Goal: Task Accomplishment & Management: Manage account settings

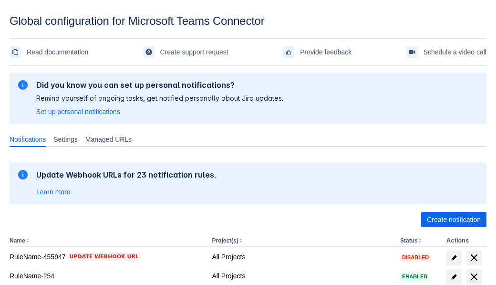
click at [454, 219] on span "Create notification" at bounding box center [454, 219] width 54 height 15
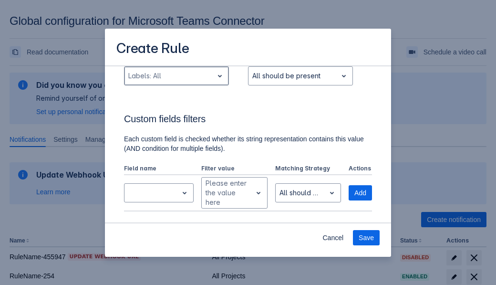
click at [176, 76] on div "Scrollable content" at bounding box center [168, 75] width 81 height 11
type input "615838_label"
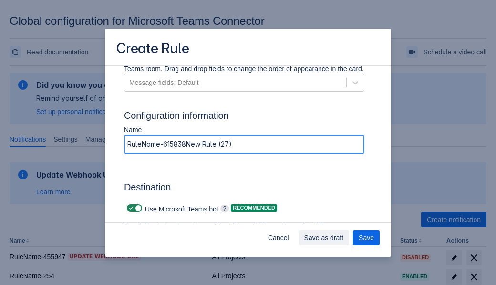
type input "RuleName-615838New Rule (27)"
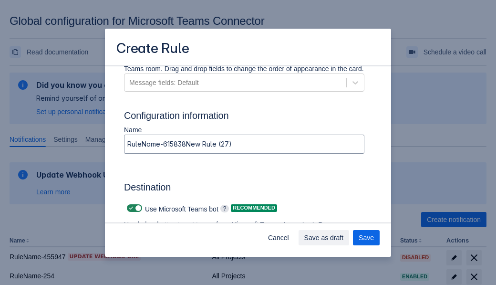
click at [130, 208] on span "Scrollable content" at bounding box center [131, 208] width 8 height 8
click at [130, 208] on input "Scrollable content" at bounding box center [130, 208] width 6 height 6
checkbox input "false"
type input "https://prod-74.westus.logic.azure.com:443/workflows/f11e74d8c9ca438c8769757d73…"
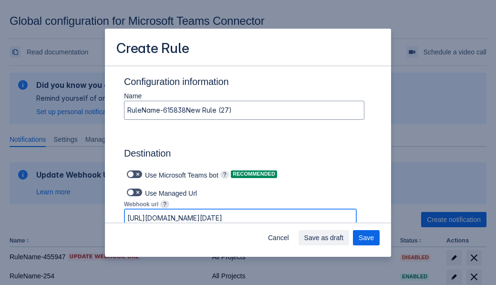
click at [344, 238] on span "Save as draft" at bounding box center [324, 237] width 40 height 15
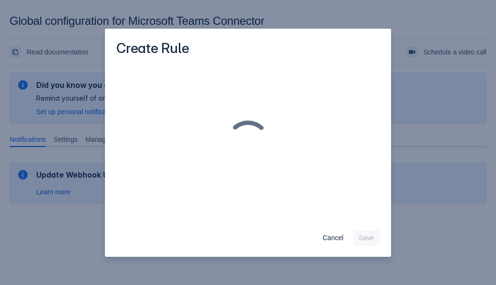
scroll to position [0, 0]
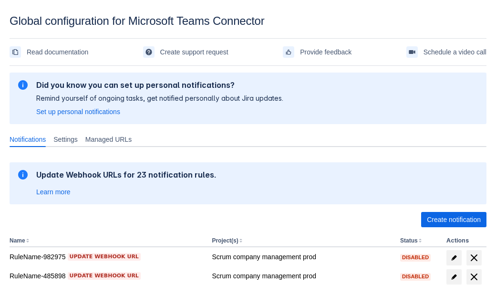
scroll to position [232, 0]
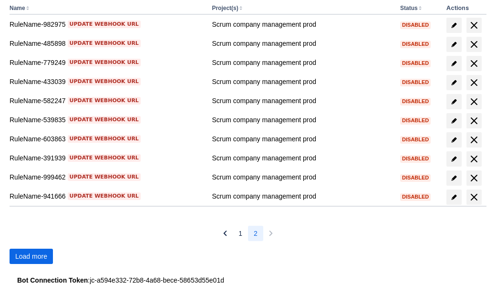
click at [31, 256] on span "Load more" at bounding box center [31, 255] width 32 height 15
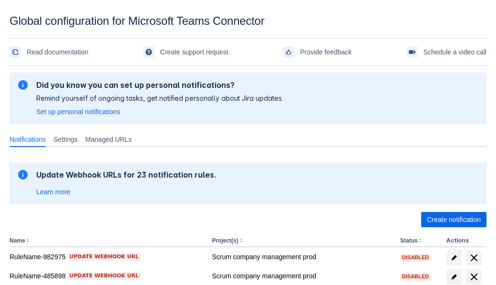
scroll to position [232, 0]
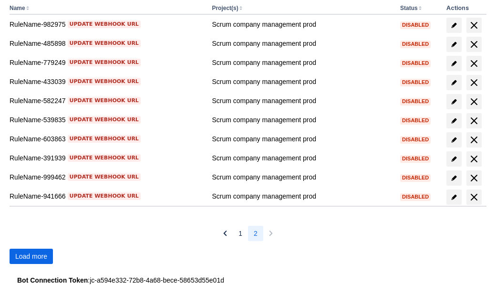
click at [31, 256] on span "Load more" at bounding box center [31, 255] width 32 height 15
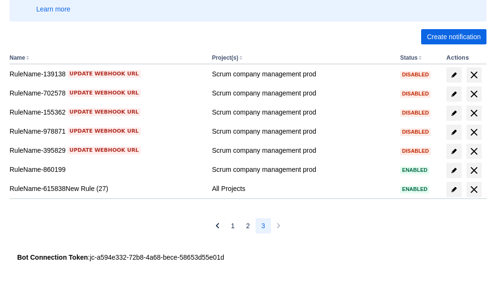
click at [474, 189] on span "delete" at bounding box center [473, 189] width 11 height 11
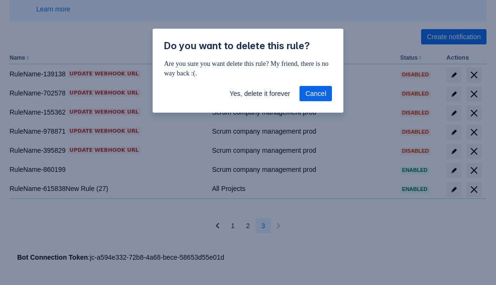
click at [259, 93] on span "Yes, delete it forever" at bounding box center [259, 93] width 61 height 15
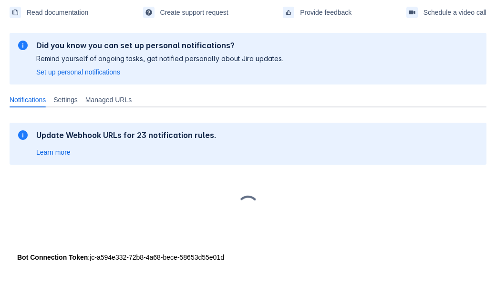
scroll to position [40, 0]
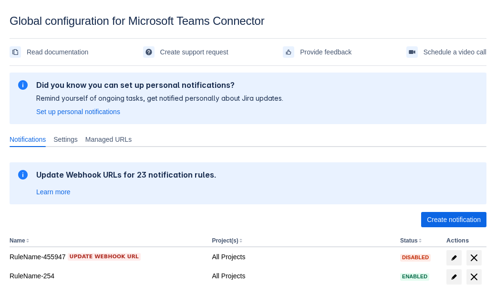
click at [454, 219] on span "Create notification" at bounding box center [454, 219] width 54 height 15
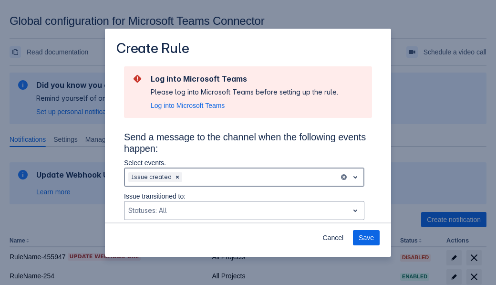
click at [244, 177] on div "Scrollable content" at bounding box center [259, 176] width 151 height 11
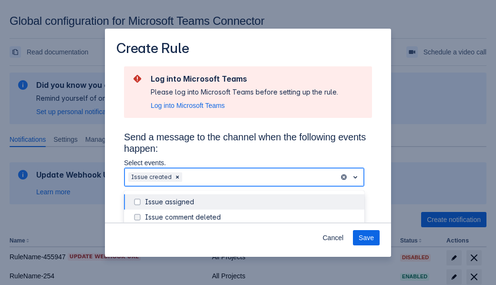
click at [252, 258] on div "Issue created" at bounding box center [252, 263] width 214 height 10
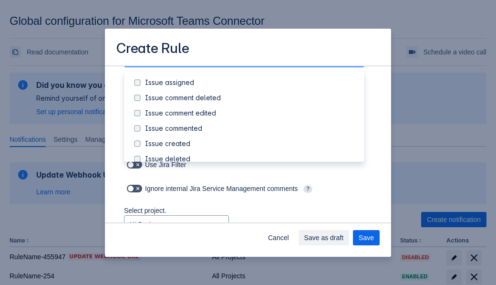
click at [252, 230] on div "Issue updated" at bounding box center [252, 235] width 214 height 10
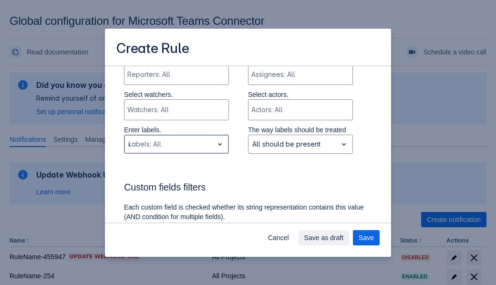
type input "461409_label"
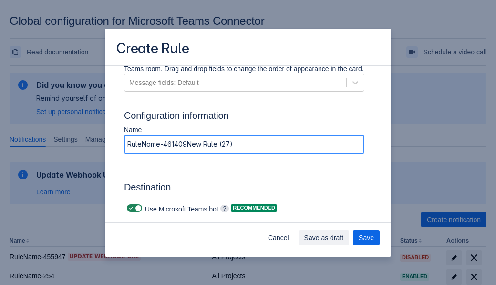
type input "RuleName-461409New Rule (27)"
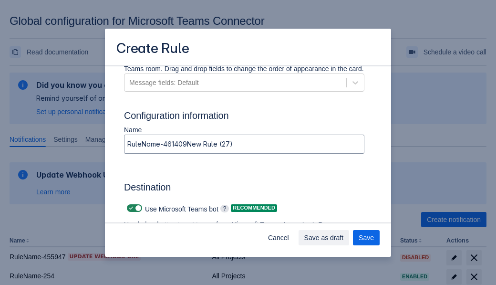
click at [130, 208] on span "Scrollable content" at bounding box center [131, 208] width 8 height 8
click at [130, 208] on input "Scrollable content" at bounding box center [130, 208] width 6 height 6
checkbox input "false"
type input "https://prod-34.westus.logic.azure.com:443/workflows/b225ecea21af403f967199aab2…"
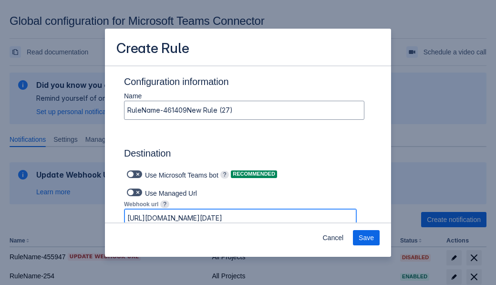
click at [366, 238] on span "Save" at bounding box center [366, 237] width 15 height 15
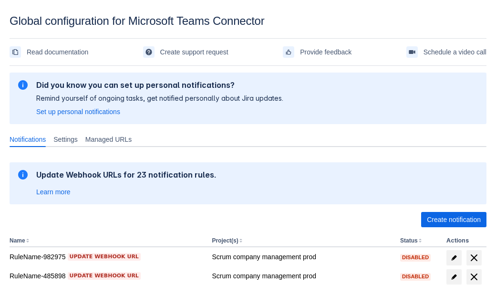
scroll to position [232, 0]
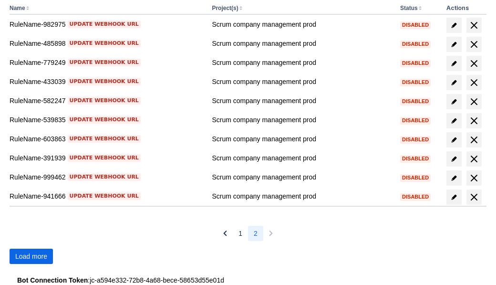
click at [31, 256] on span "Load more" at bounding box center [31, 255] width 32 height 15
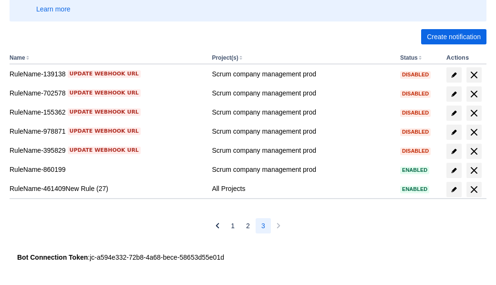
scroll to position [183, 0]
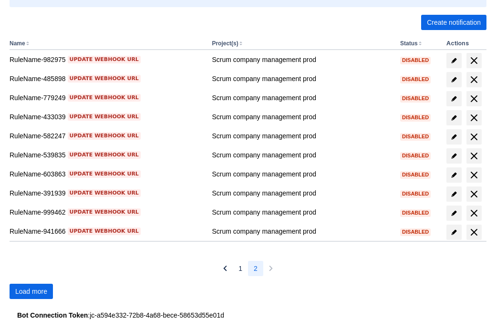
click at [31, 291] on span "Load more" at bounding box center [31, 291] width 32 height 15
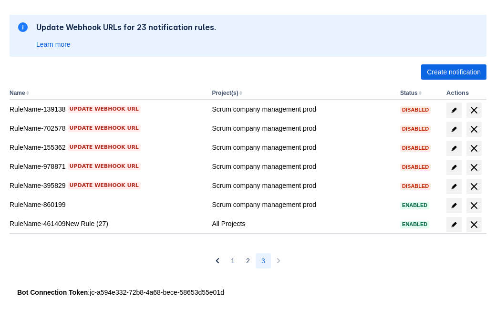
click at [474, 225] on span "delete" at bounding box center [473, 224] width 11 height 11
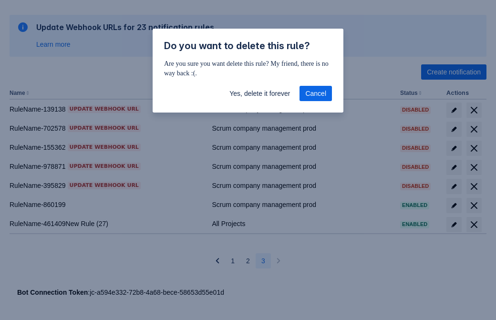
click at [259, 93] on span "Yes, delete it forever" at bounding box center [259, 93] width 61 height 15
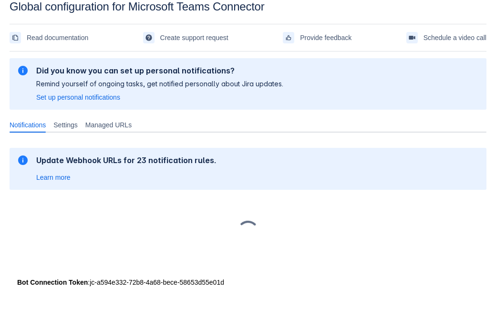
scroll to position [14, 0]
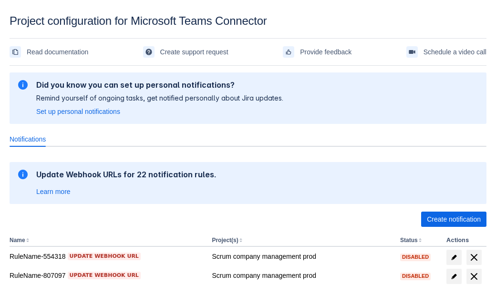
click at [454, 219] on span "Create notification" at bounding box center [454, 219] width 54 height 15
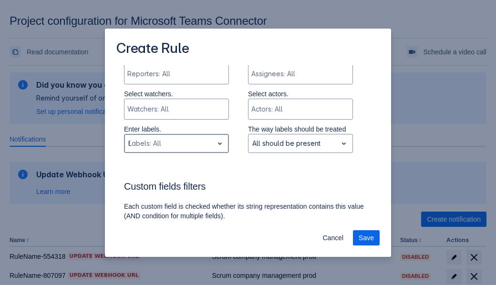
type input "674572_label"
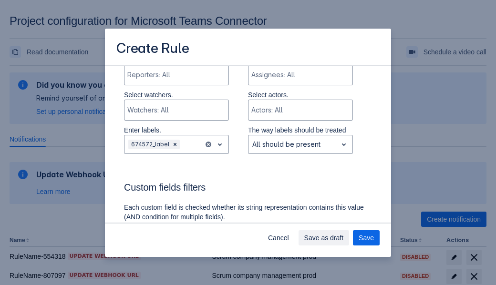
scroll to position [609, 0]
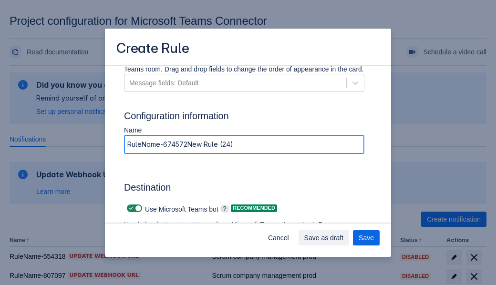
type input "RuleName-674572New Rule (24)"
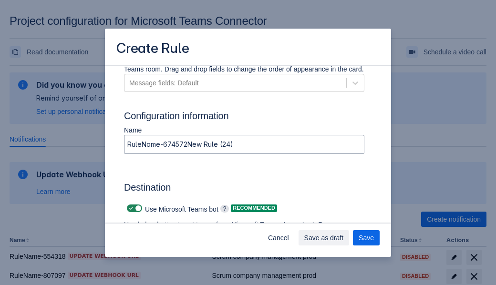
click at [130, 208] on span at bounding box center [131, 209] width 8 height 8
click at [130, 208] on input "checkbox" at bounding box center [130, 209] width 6 height 6
checkbox input "false"
type input "[URL][DOMAIN_NAME][DATE]"
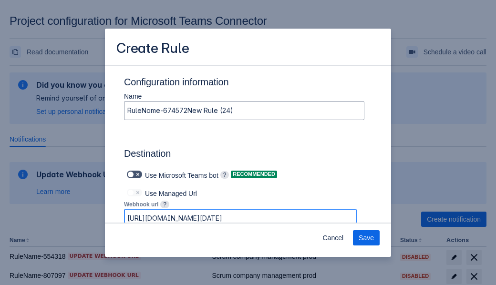
click at [366, 238] on span "Save" at bounding box center [366, 237] width 15 height 15
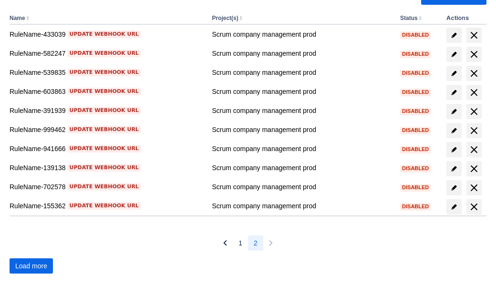
click at [31, 266] on span "Load more" at bounding box center [31, 266] width 32 height 15
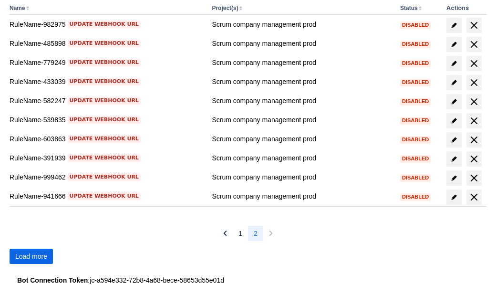
click at [31, 256] on span "Load more" at bounding box center [31, 255] width 32 height 15
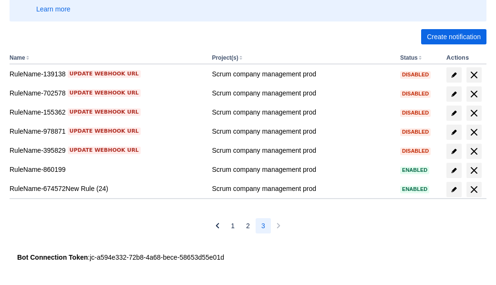
click at [474, 189] on span "delete" at bounding box center [473, 189] width 11 height 11
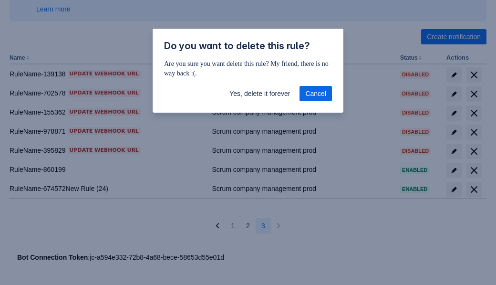
click at [259, 93] on span "Yes, delete it forever" at bounding box center [259, 93] width 61 height 15
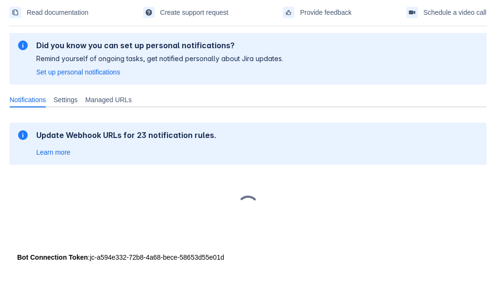
scroll to position [40, 0]
